Goal: Entertainment & Leisure: Consume media (video, audio)

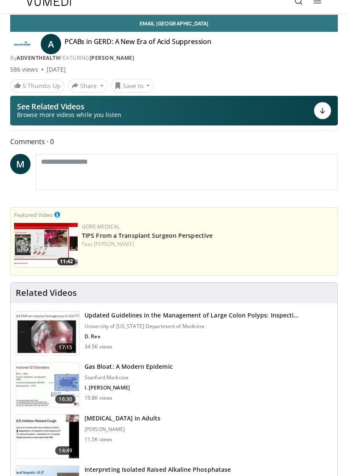
click at [284, 14] on div "10 seconds Tap to unmute" at bounding box center [174, 14] width 326 height 0
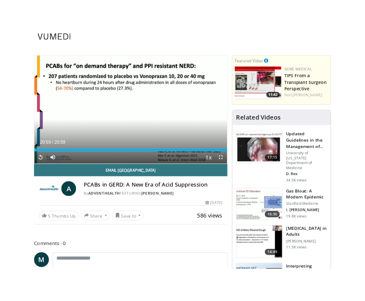
scroll to position [319, 0]
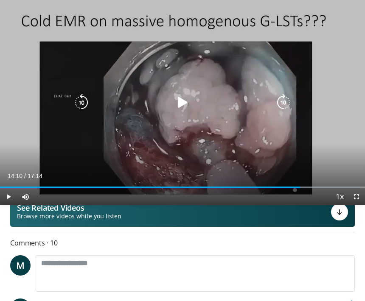
scroll to position [116, 0]
